Goal: Information Seeking & Learning: Learn about a topic

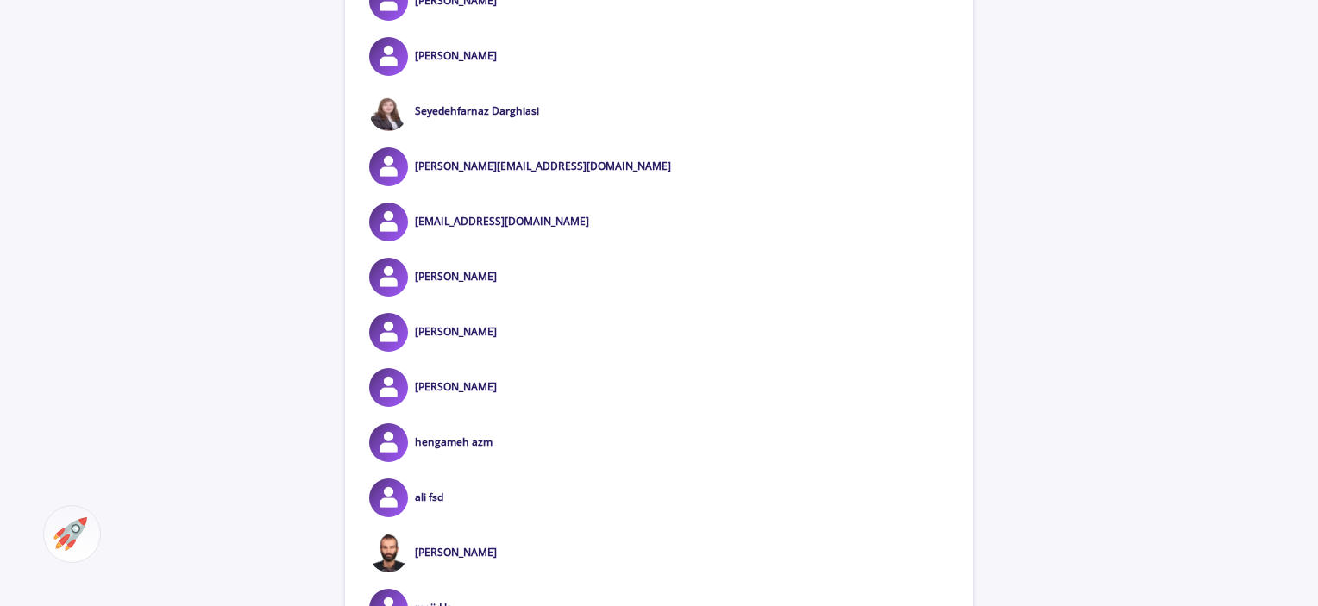
scroll to position [4572, 0]
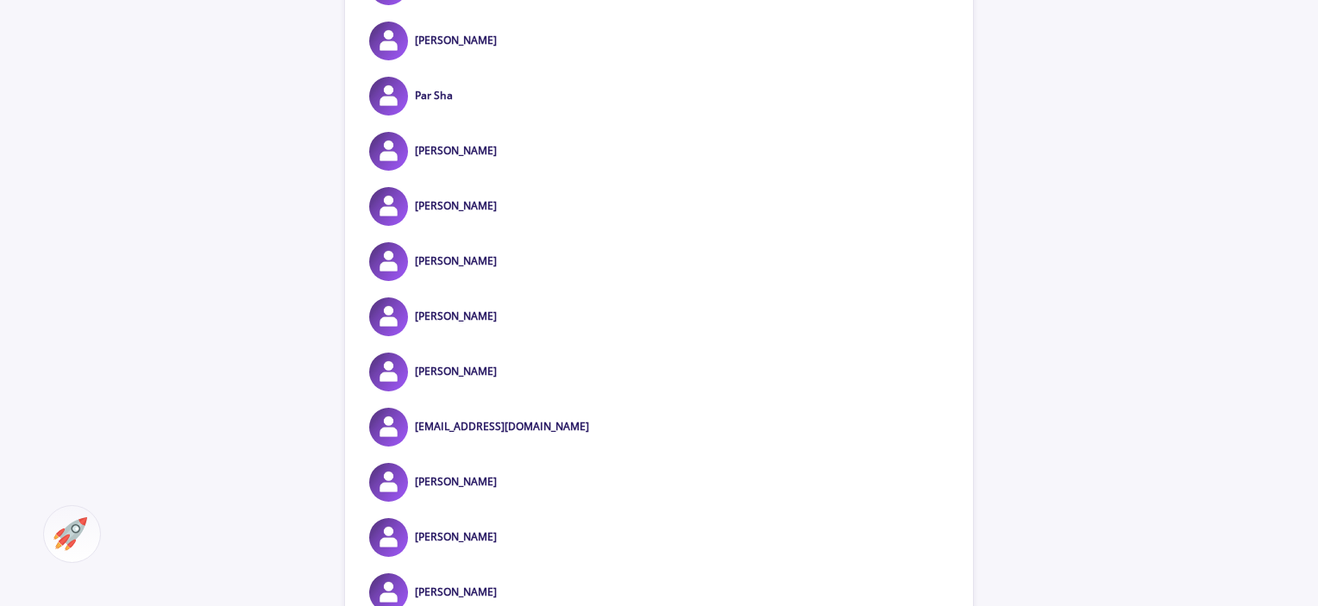
scroll to position [9316, 0]
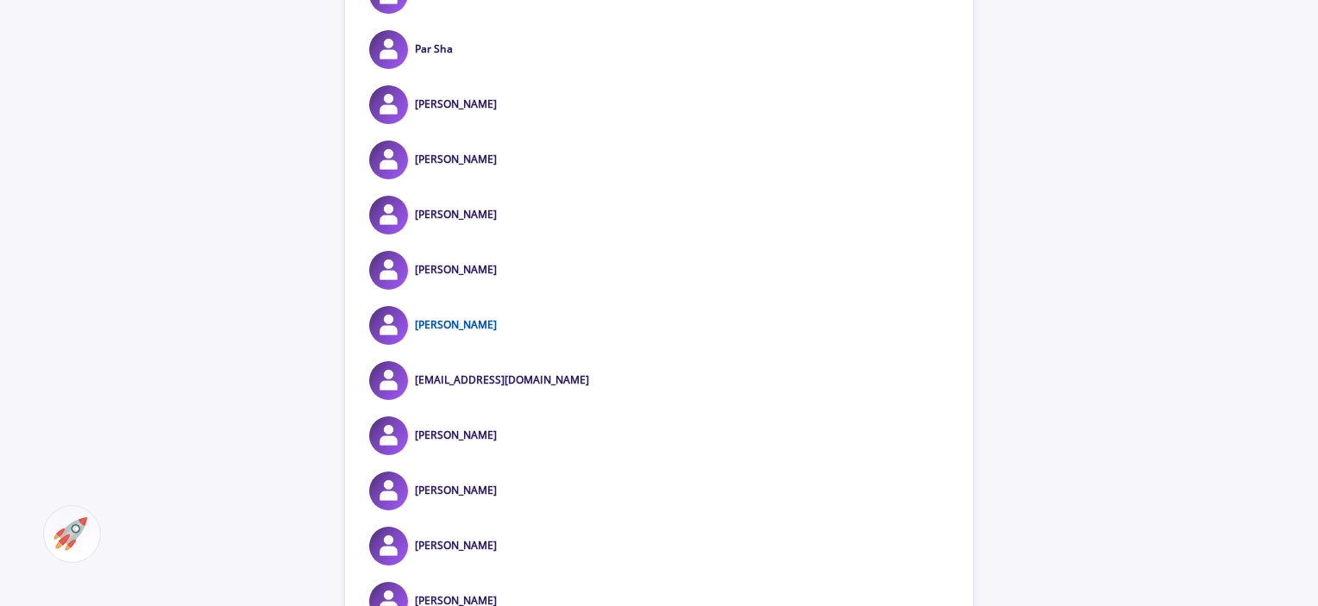
click at [454, 332] on link "[PERSON_NAME]" at bounding box center [456, 324] width 82 height 15
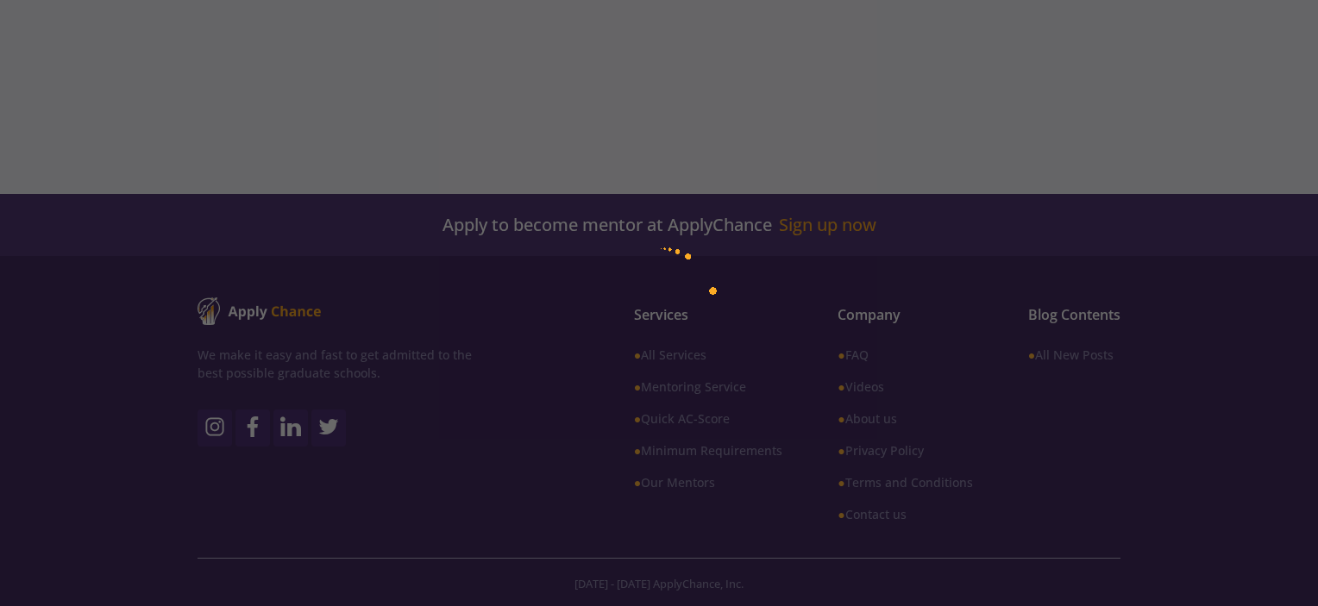
scroll to position [548, 0]
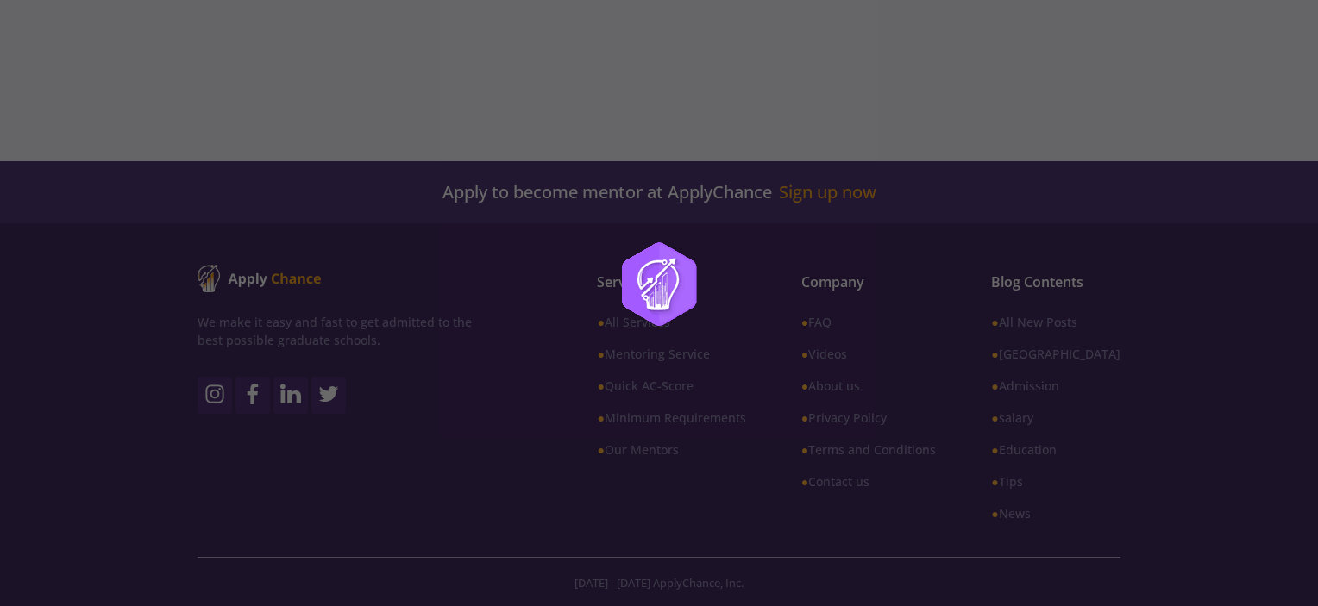
click at [775, 120] on div at bounding box center [659, 303] width 1318 height 606
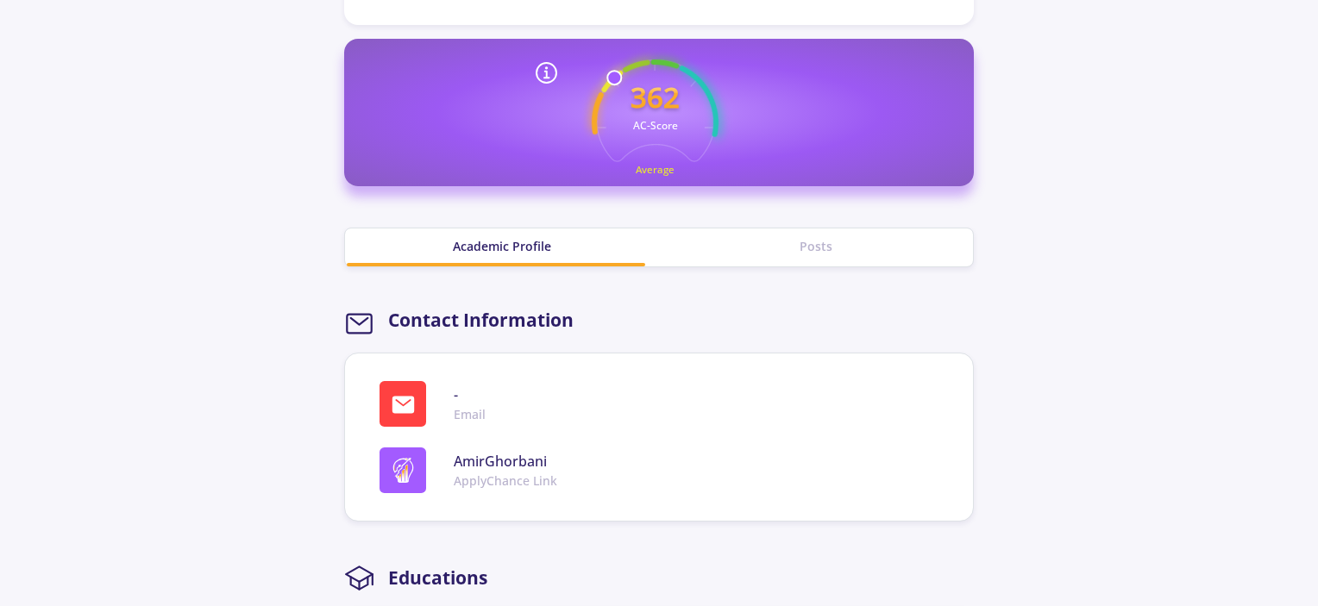
scroll to position [518, 0]
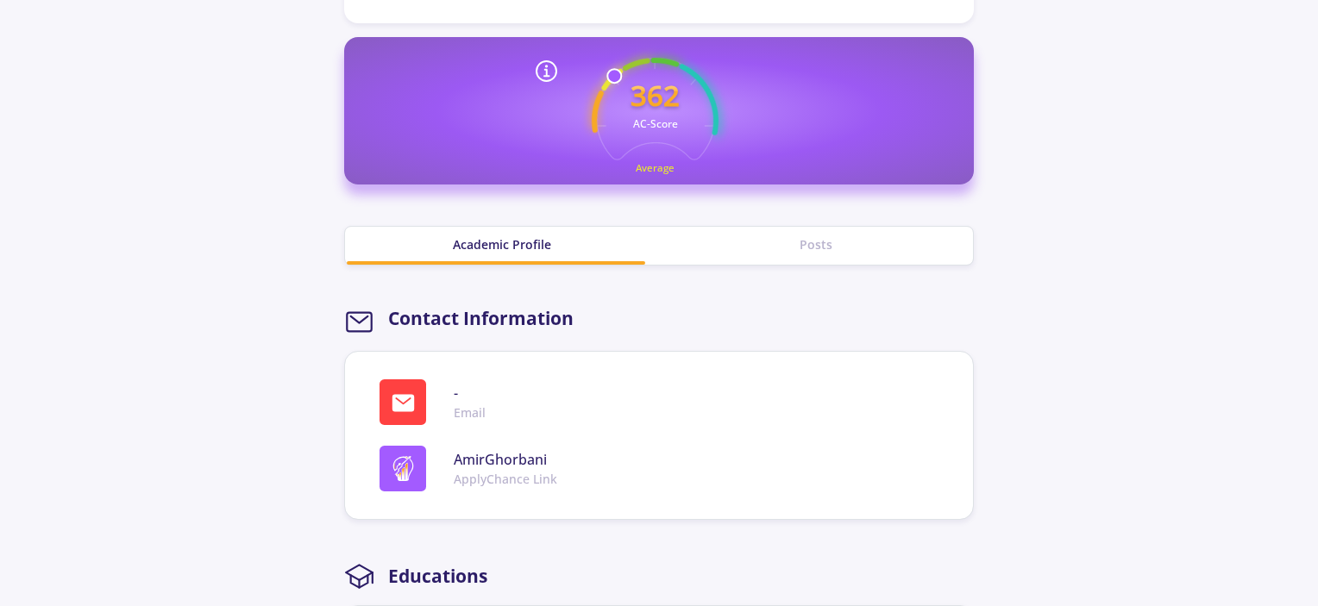
click at [813, 240] on div "Posts" at bounding box center [816, 244] width 314 height 18
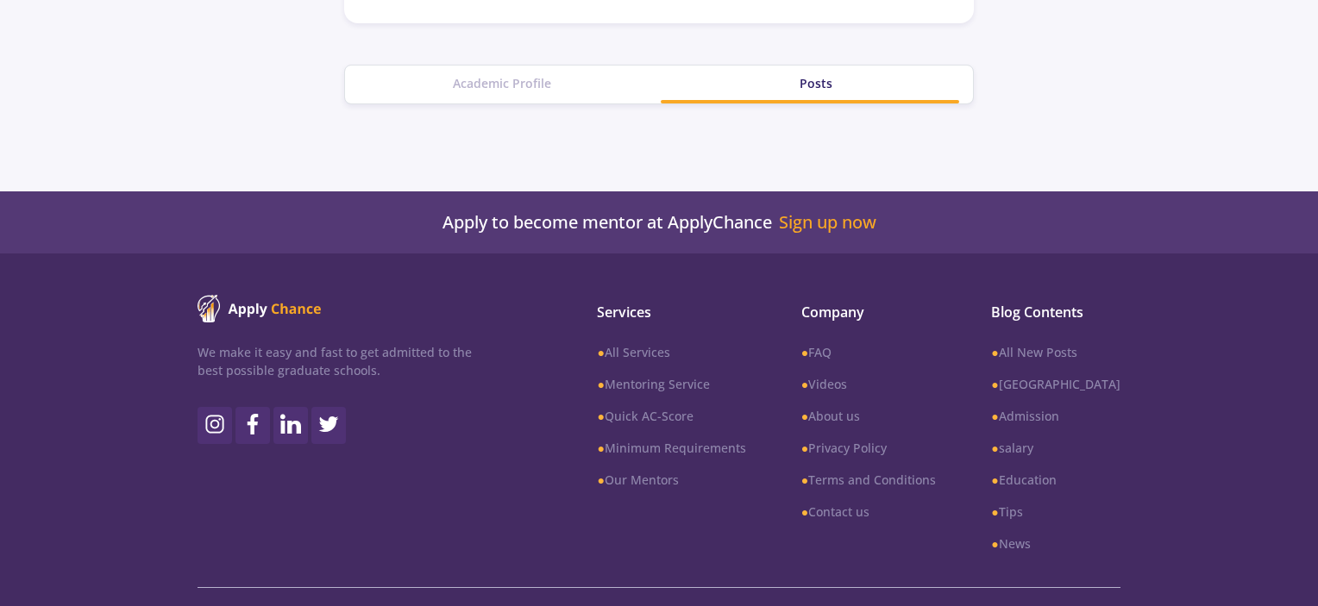
click at [525, 100] on div "Academic Profile" at bounding box center [502, 85] width 314 height 38
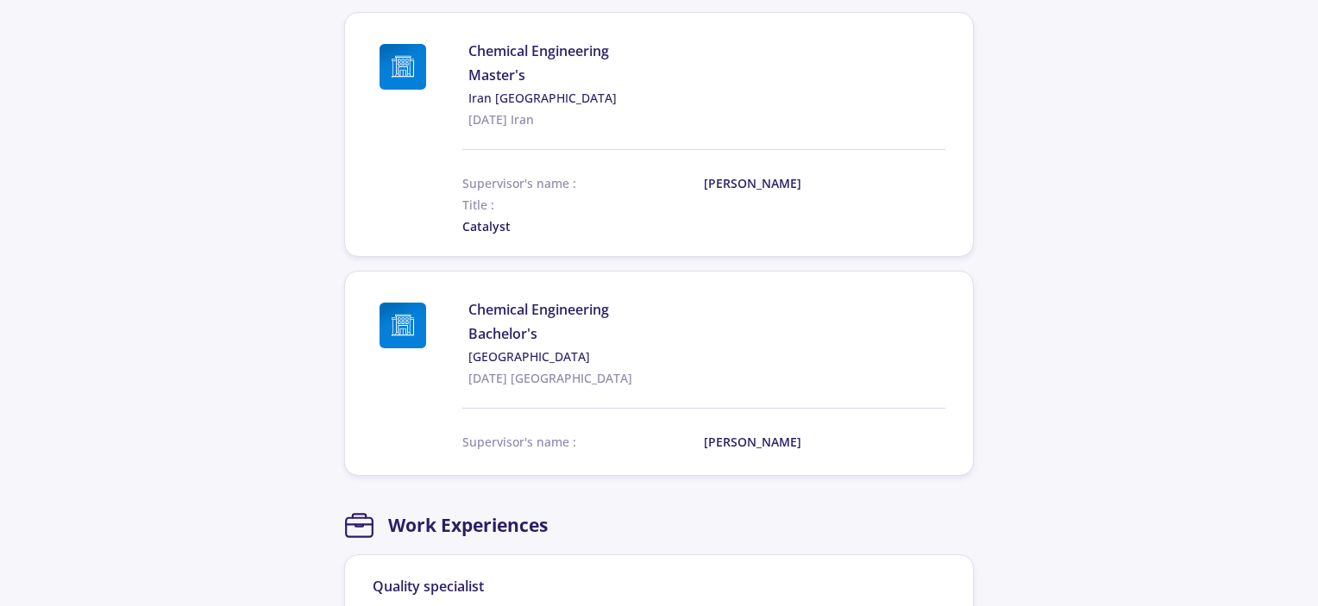
scroll to position [1121, 0]
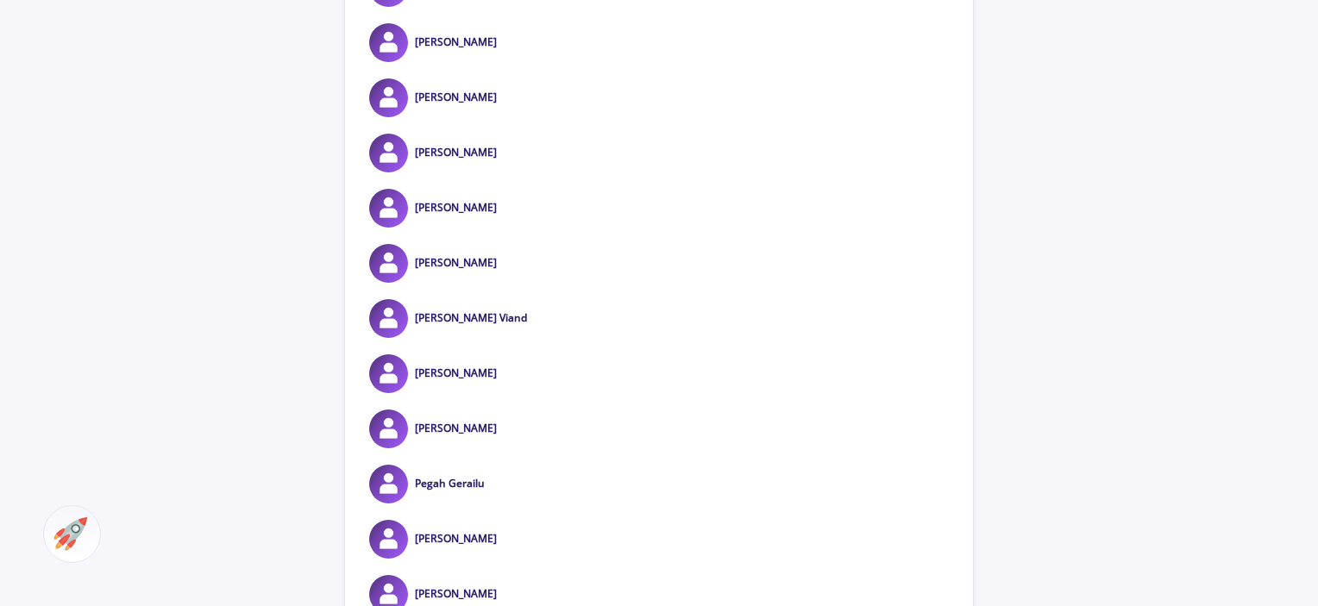
scroll to position [66720, 0]
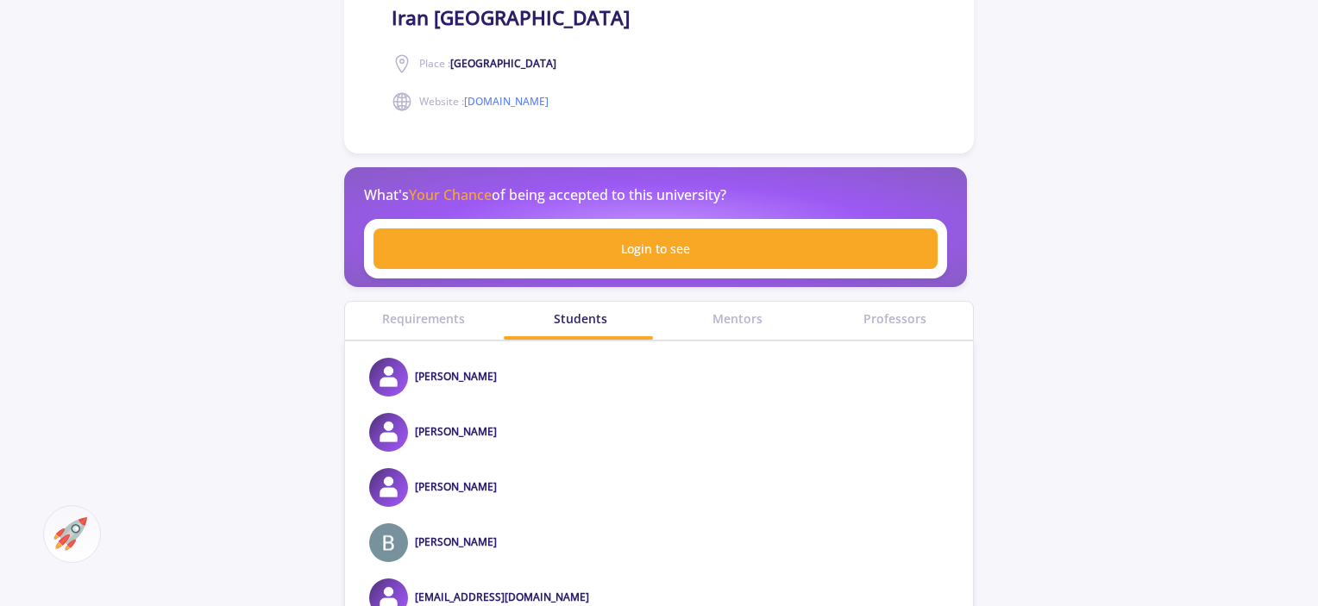
scroll to position [604, 0]
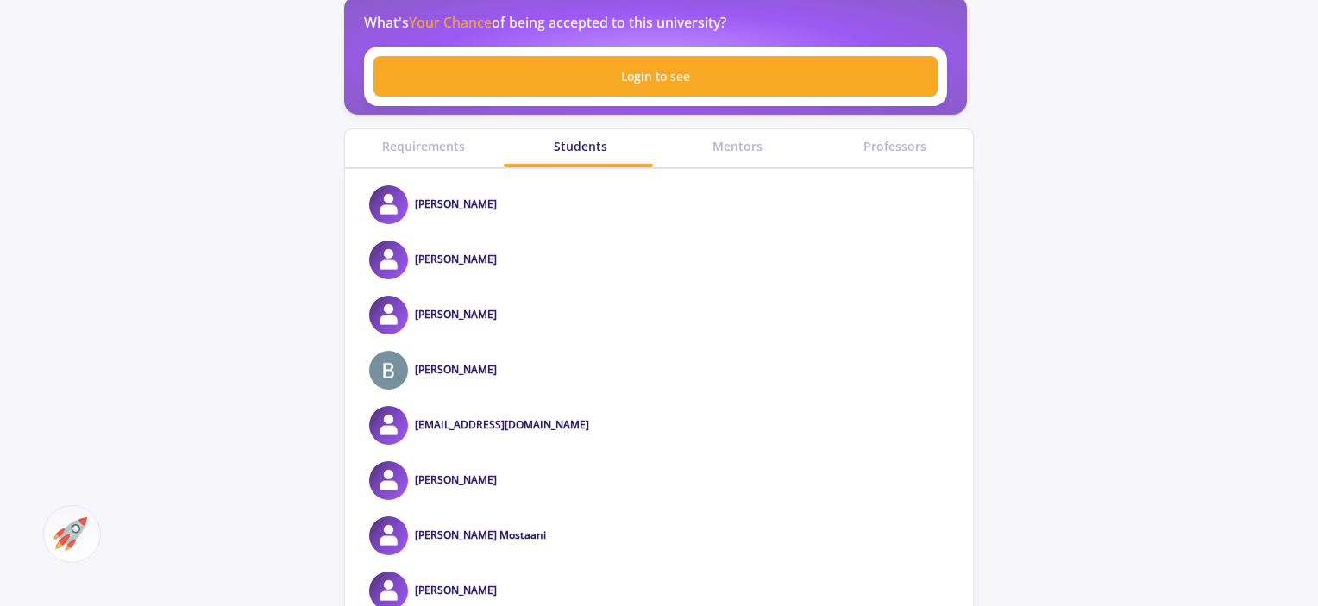
click at [64, 533] on img at bounding box center [70, 535] width 34 height 34
click at [254, 541] on span "Contact Us to Get Better Understanding of Your Score!" at bounding box center [244, 543] width 286 height 16
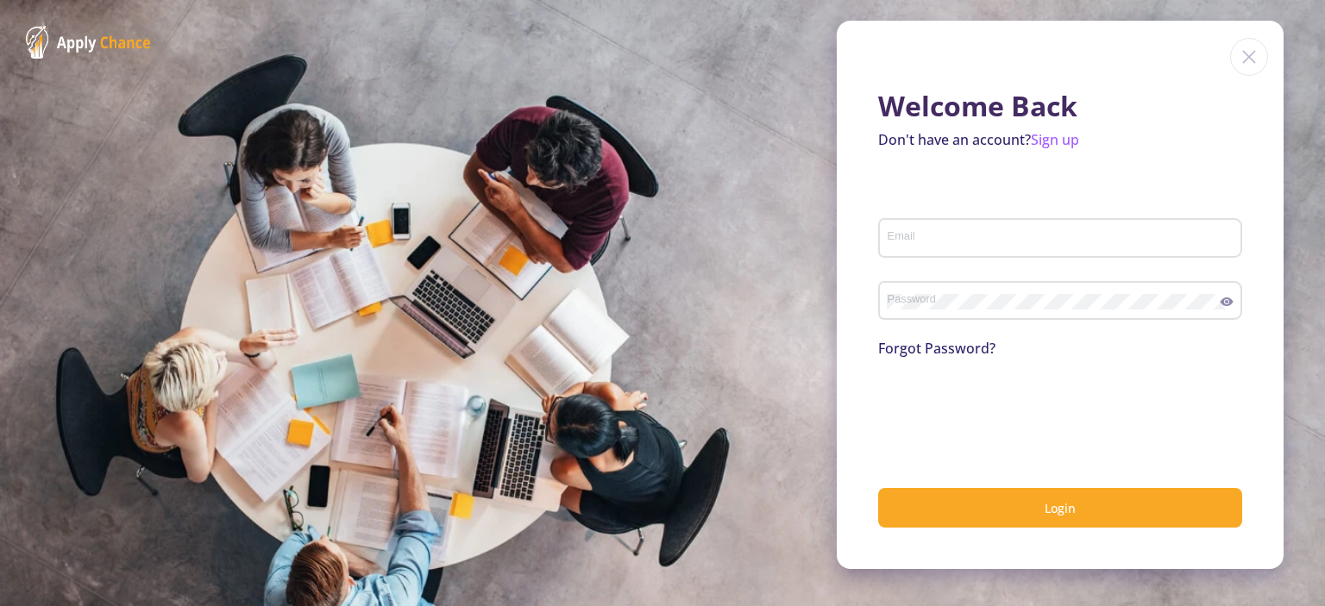
click at [1257, 61] on img at bounding box center [1249, 57] width 38 height 38
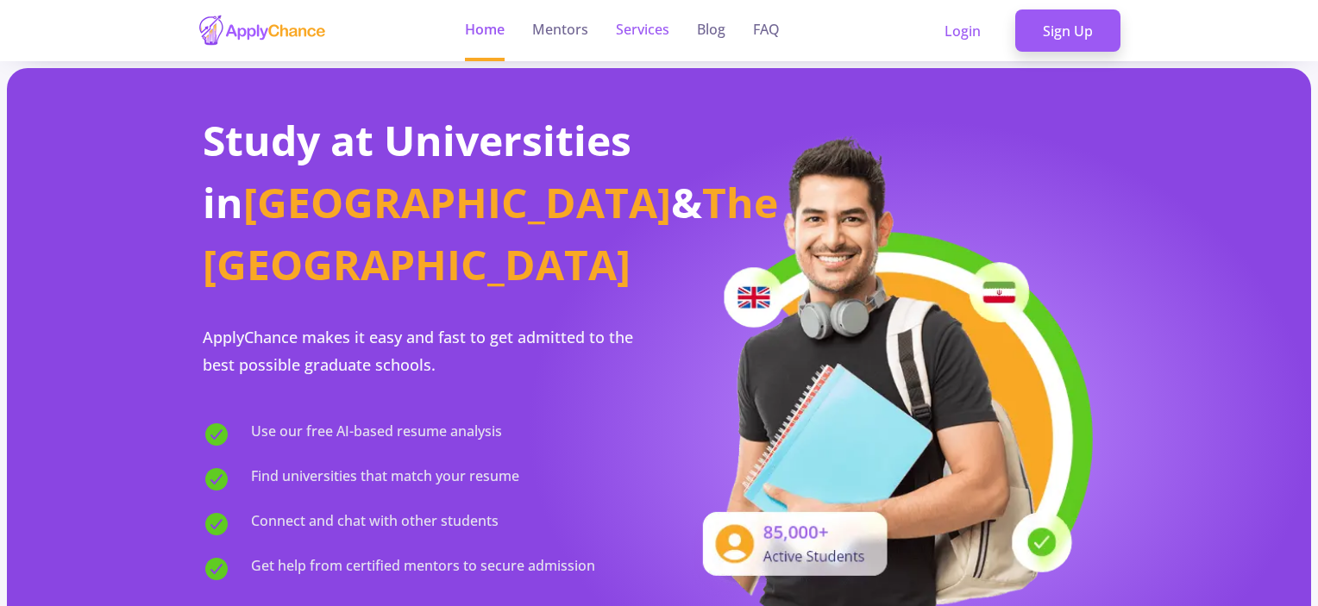
click at [664, 27] on link "Services" at bounding box center [642, 30] width 53 height 61
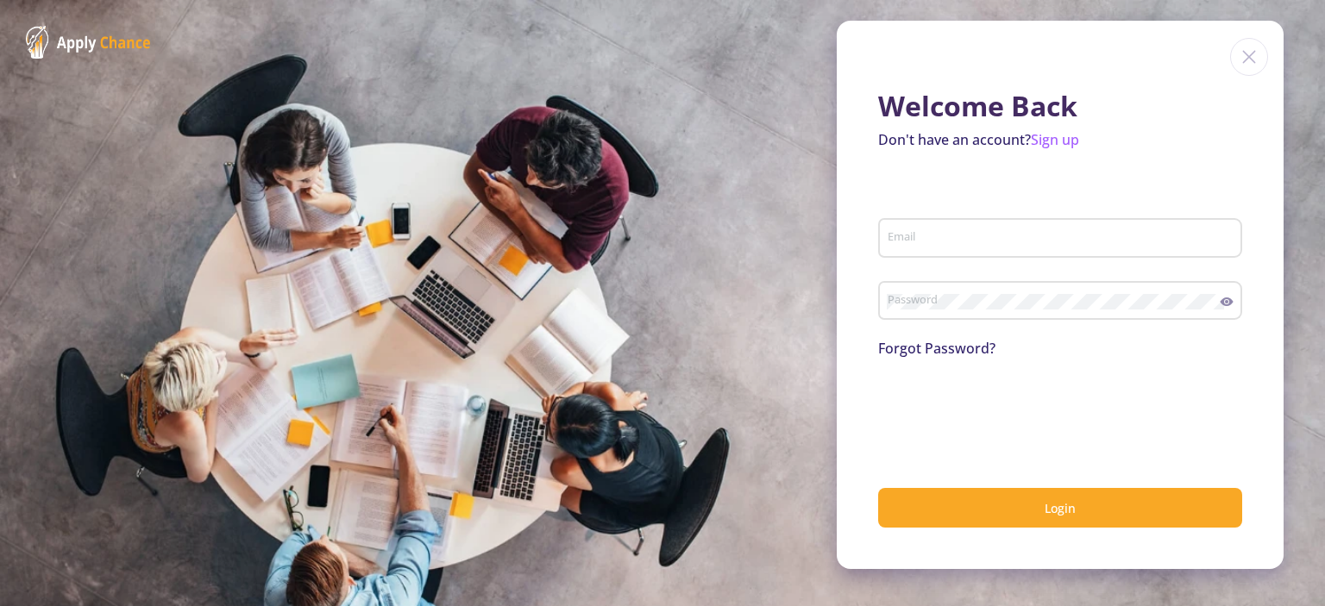
click at [1252, 64] on img at bounding box center [1249, 57] width 38 height 38
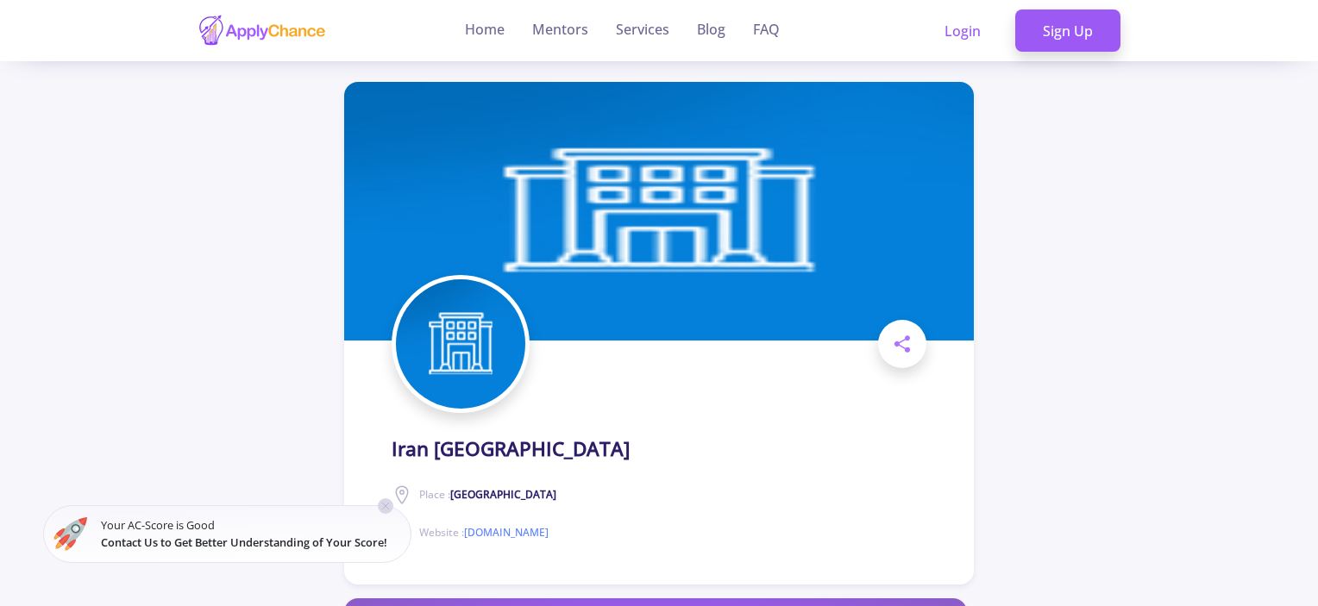
click at [392, 503] on icon at bounding box center [386, 506] width 14 height 14
